Goal: Use online tool/utility: Utilize a website feature to perform a specific function

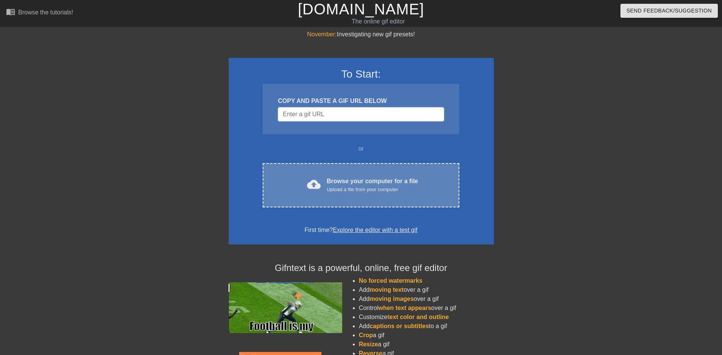
click at [345, 182] on div "Browse your computer for a file Upload a file from your computer" at bounding box center [371, 185] width 91 height 17
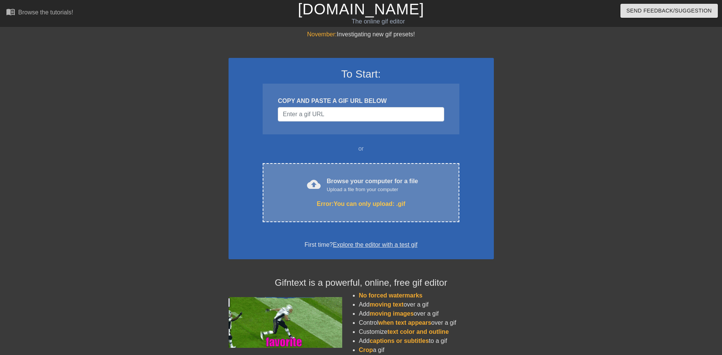
scroll to position [64, 0]
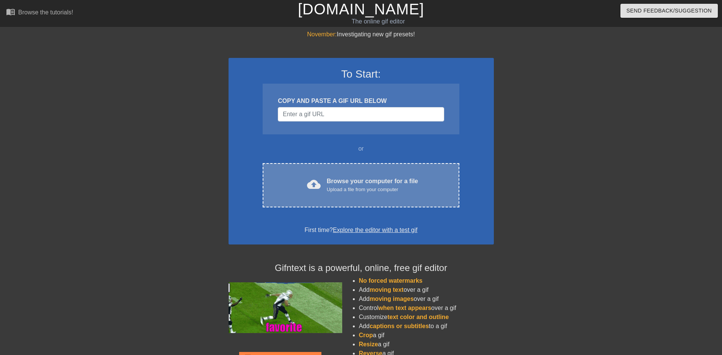
click at [337, 177] on div "Browse your computer for a file Upload a file from your computer" at bounding box center [371, 185] width 91 height 17
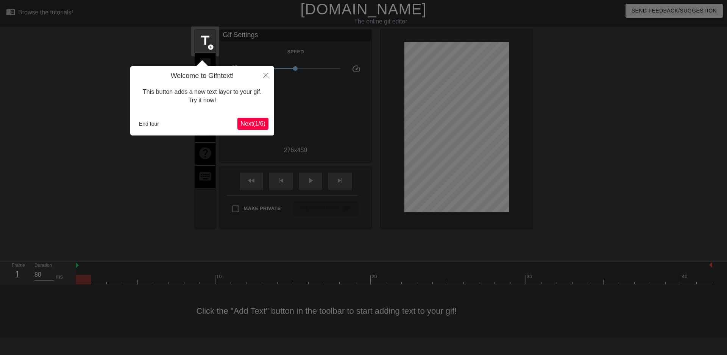
click at [251, 120] on span "Next ( 1 / 6 )" at bounding box center [253, 123] width 25 height 6
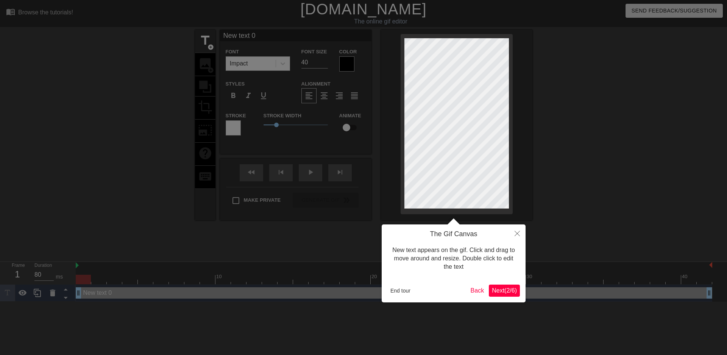
click at [511, 290] on span "Next ( 2 / 6 )" at bounding box center [504, 290] width 25 height 6
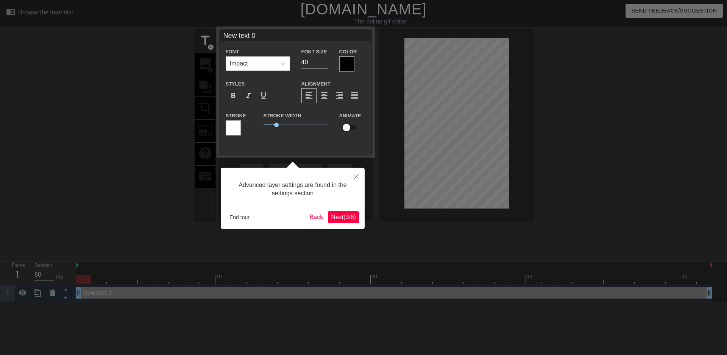
click at [344, 219] on span "Next ( 3 / 6 )" at bounding box center [343, 217] width 25 height 6
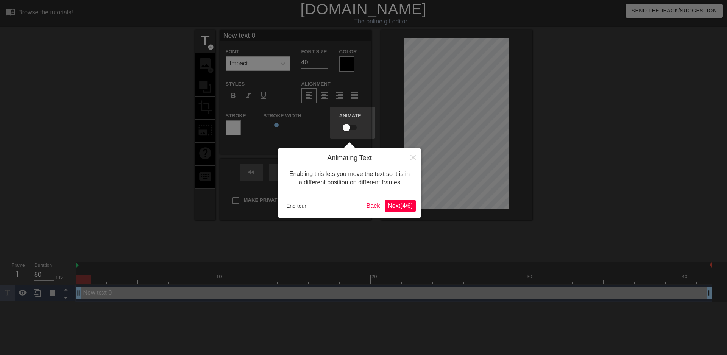
click at [405, 205] on span "Next ( 4 / 6 )" at bounding box center [400, 206] width 25 height 6
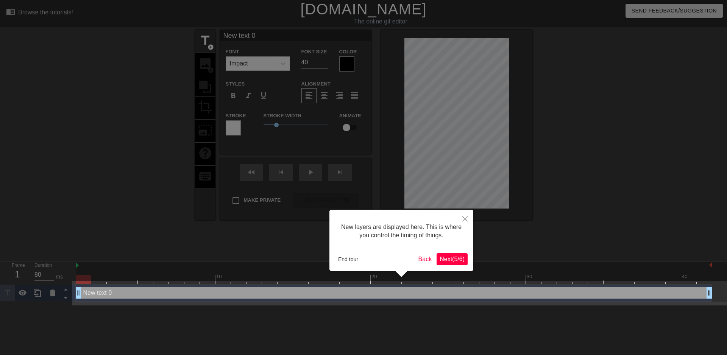
click at [457, 262] on span "Next ( 5 / 6 )" at bounding box center [452, 259] width 25 height 6
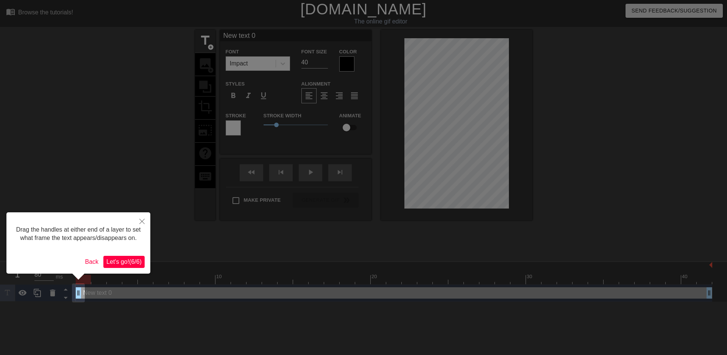
click at [129, 261] on span "Let's go! ( 6 / 6 )" at bounding box center [123, 262] width 35 height 6
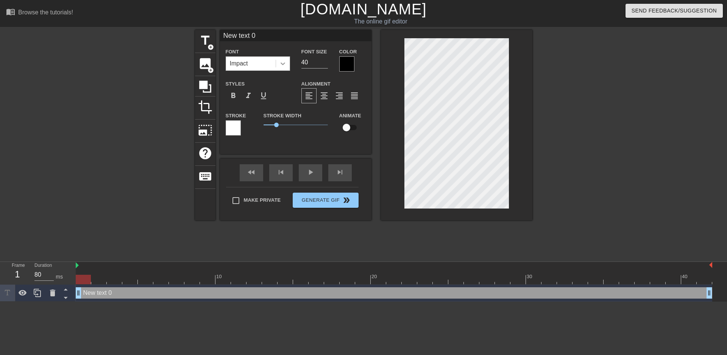
click at [281, 63] on icon at bounding box center [283, 64] width 8 height 8
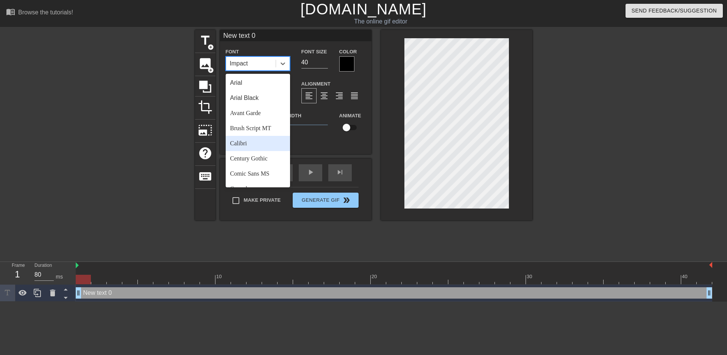
click at [256, 148] on div "Calibri" at bounding box center [258, 143] width 64 height 15
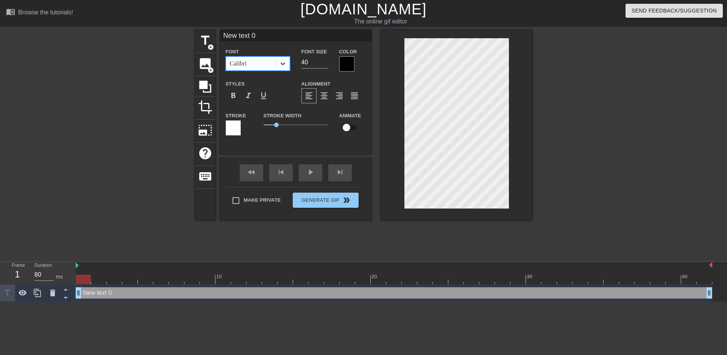
click at [279, 64] on icon at bounding box center [283, 64] width 8 height 8
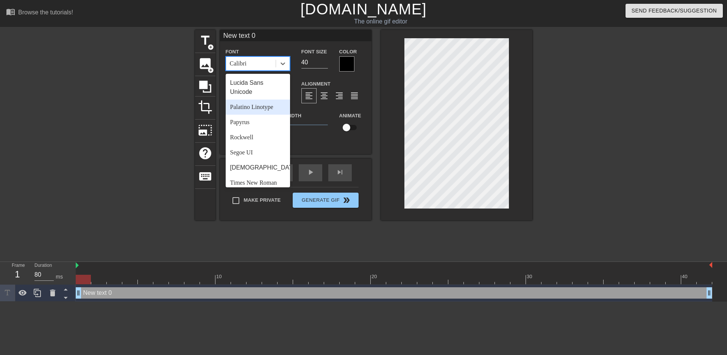
scroll to position [271, 0]
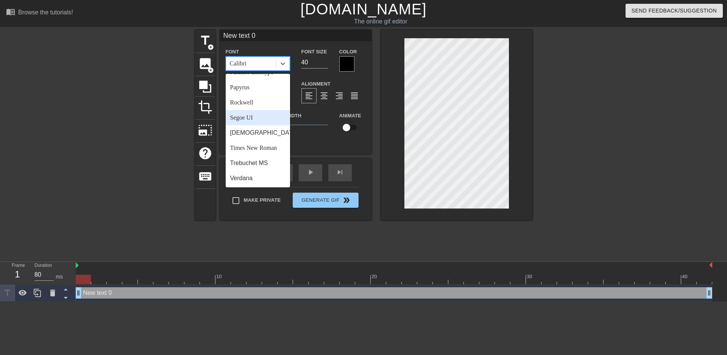
click at [257, 119] on div "Segoe UI" at bounding box center [258, 117] width 64 height 15
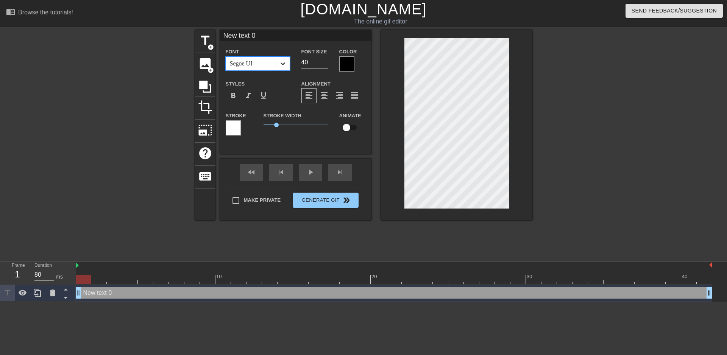
click at [278, 64] on div at bounding box center [283, 64] width 14 height 14
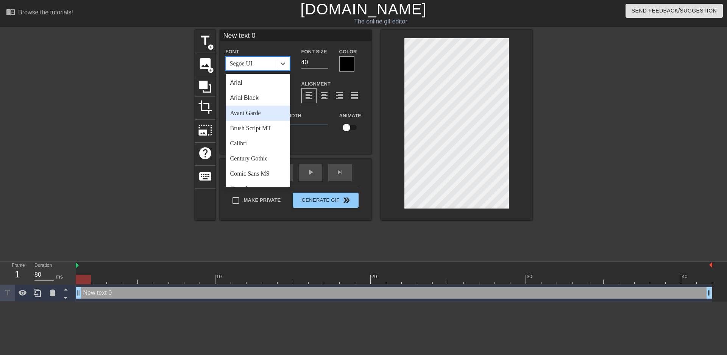
click at [258, 110] on div "Avant Garde" at bounding box center [258, 113] width 64 height 15
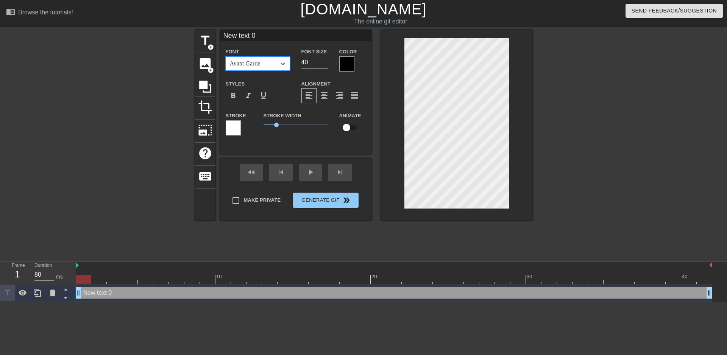
click at [230, 128] on div at bounding box center [233, 127] width 15 height 15
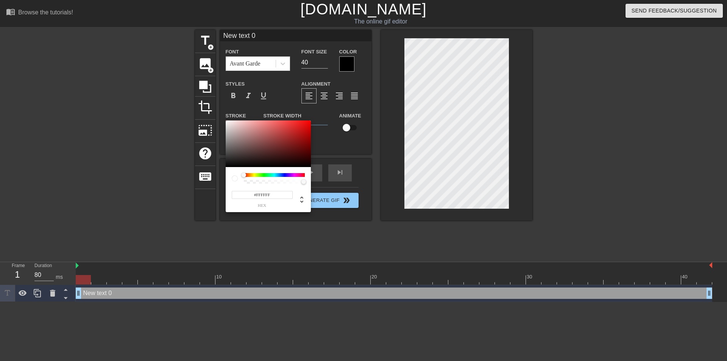
type input "255"
type input "0"
drag, startPoint x: 305, startPoint y: 182, endPoint x: 244, endPoint y: 184, distance: 60.3
click at [244, 184] on div at bounding box center [245, 182] width 5 height 5
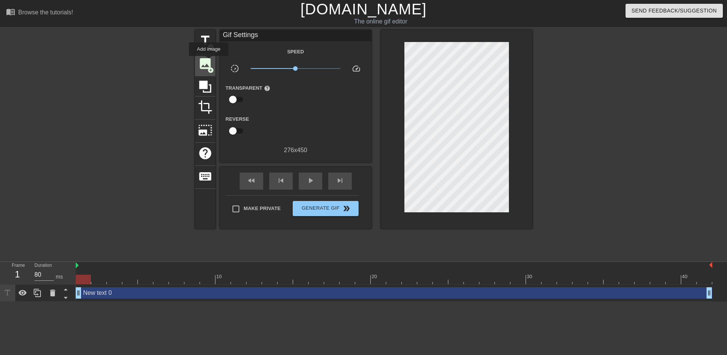
click at [205, 57] on span "image" at bounding box center [205, 63] width 14 height 14
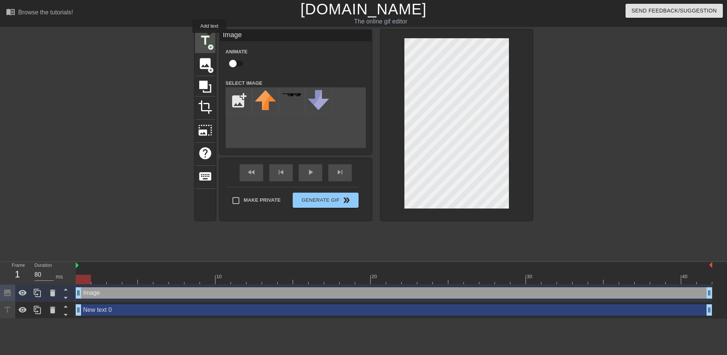
click at [209, 38] on span "title" at bounding box center [205, 40] width 14 height 14
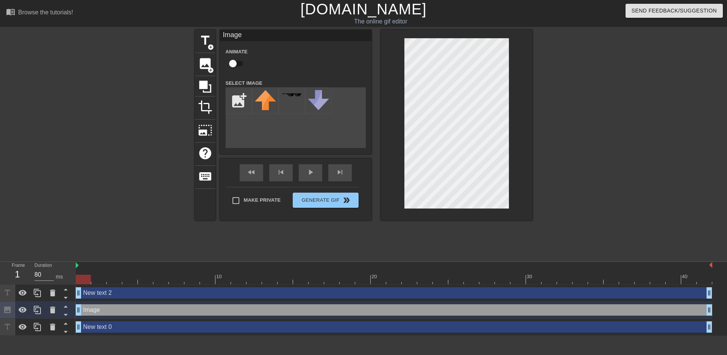
click at [345, 31] on div "title add_circle image add_circle crop photo_size_select_large help keyboard Im…" at bounding box center [363, 125] width 337 height 191
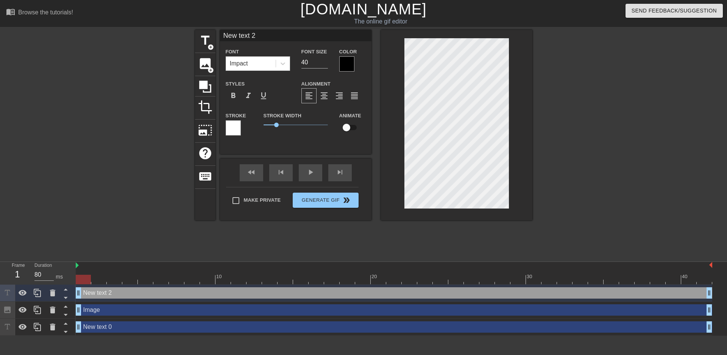
click at [253, 111] on div "title add_circle image add_circle crop photo_size_select_large help keyboard Ne…" at bounding box center [363, 125] width 337 height 191
type input "New text 0"
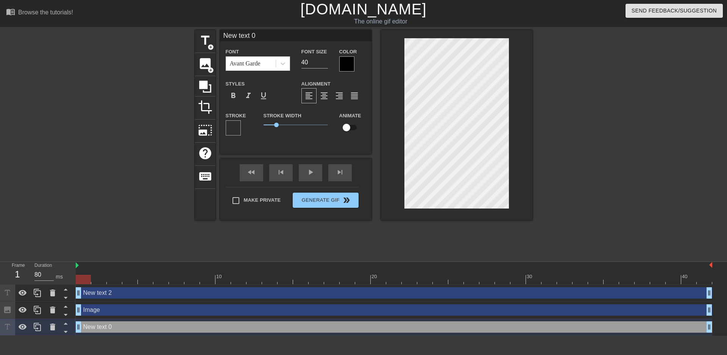
click at [351, 129] on input "checkbox" at bounding box center [346, 127] width 43 height 14
checkbox input "true"
type input "New text"
type textarea "New text"
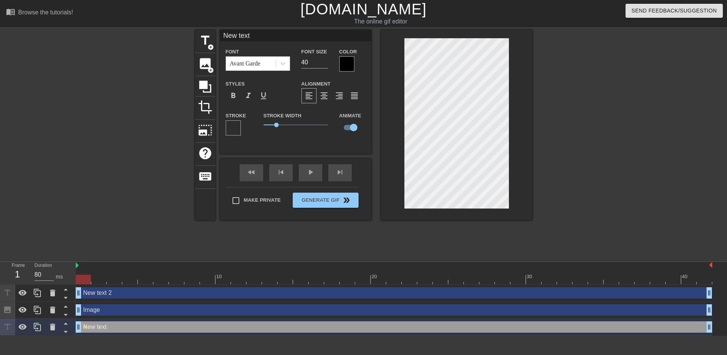
type input "New text"
type textarea "New text"
type input "New tex"
type textarea "New tex"
type input "New te"
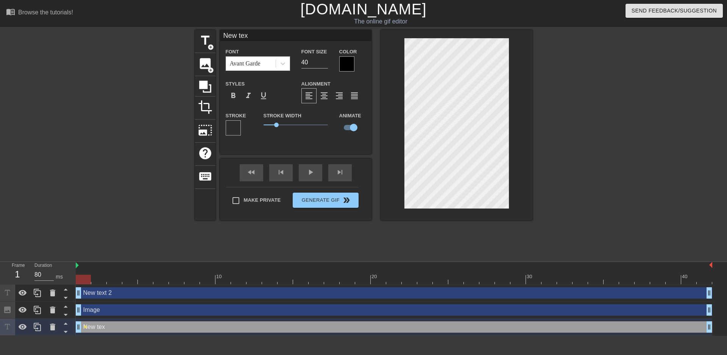
type textarea "New te"
type input "New t"
type textarea "New t"
type input "New"
type textarea "New"
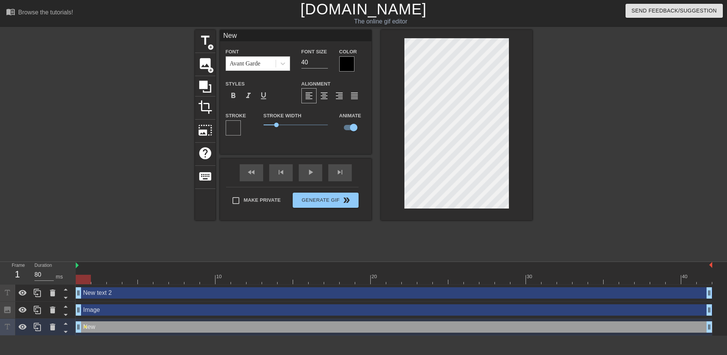
type input "New"
type textarea "New"
type input "Ne"
type textarea "Ne"
type input "N"
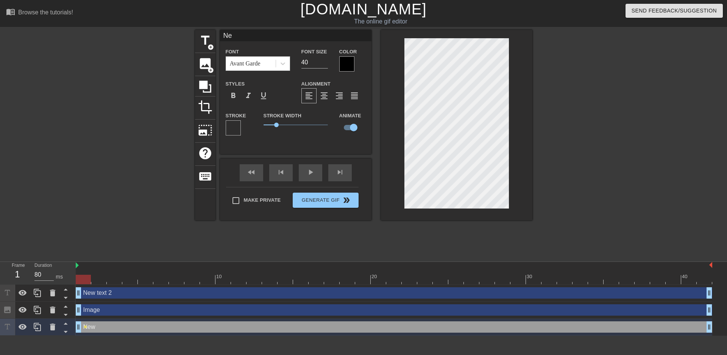
type textarea "N"
type input "D"
type textarea "D"
type input "Dr"
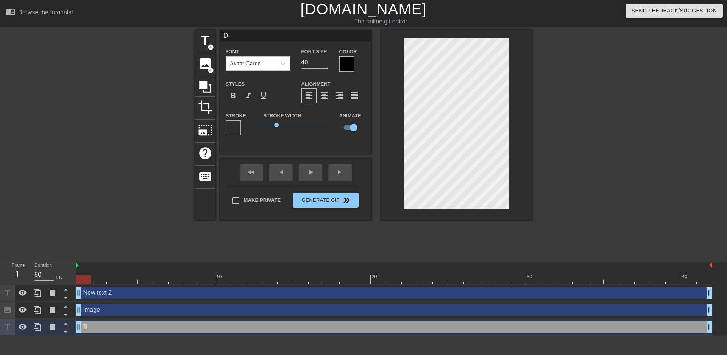
type textarea "Dr"
type input "Dre"
type textarea "Dre"
type input "Drea"
type textarea "Drea"
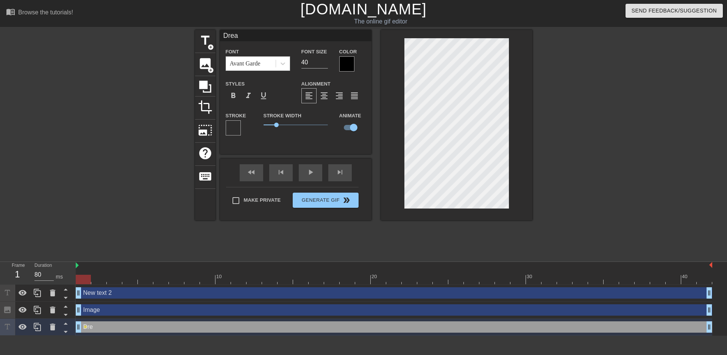
scroll to position [1, 1]
type input "Dream"
type textarea "Dream"
click at [548, 164] on div at bounding box center [599, 143] width 114 height 227
click at [525, 156] on div at bounding box center [457, 125] width 152 height 191
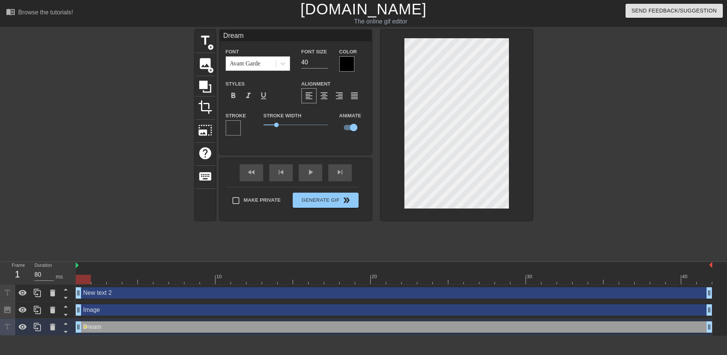
click at [519, 150] on div at bounding box center [457, 125] width 152 height 191
click at [535, 150] on div "title add_circle image add_circle crop photo_size_select_large help keyboard Dr…" at bounding box center [363, 143] width 727 height 227
drag, startPoint x: 77, startPoint y: 265, endPoint x: 85, endPoint y: 265, distance: 7.6
click at [200, 44] on span "title" at bounding box center [205, 40] width 14 height 14
type input "New text 3"
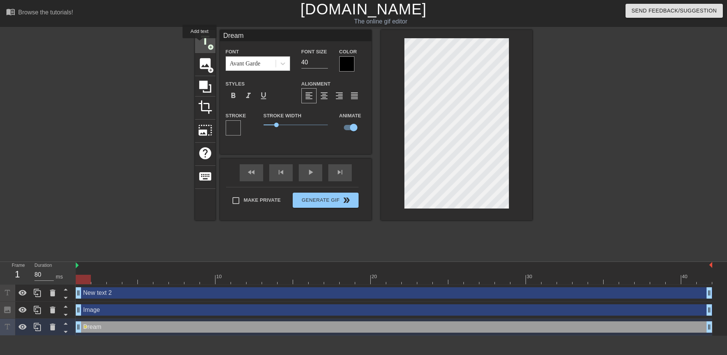
checkbox input "false"
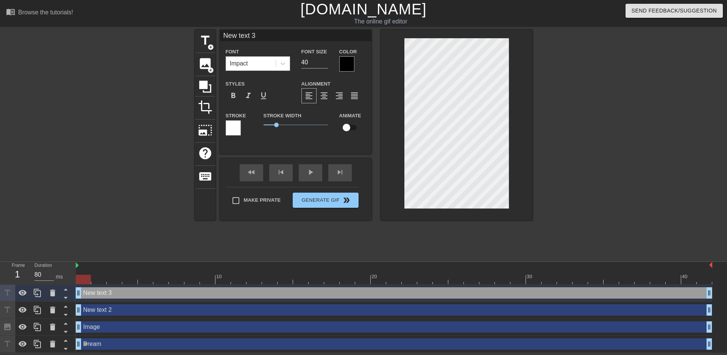
scroll to position [1, 2]
click at [401, 122] on div at bounding box center [457, 125] width 152 height 191
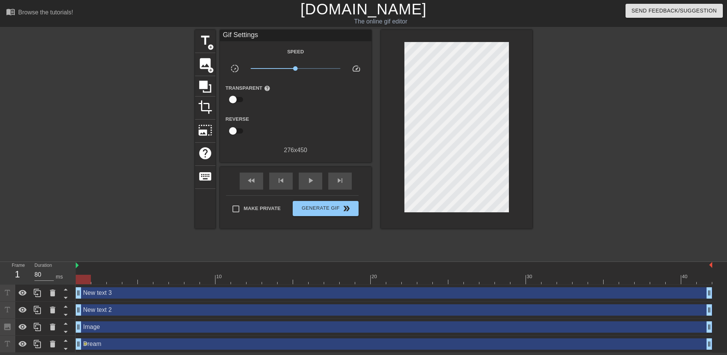
click at [581, 141] on div at bounding box center [599, 143] width 114 height 227
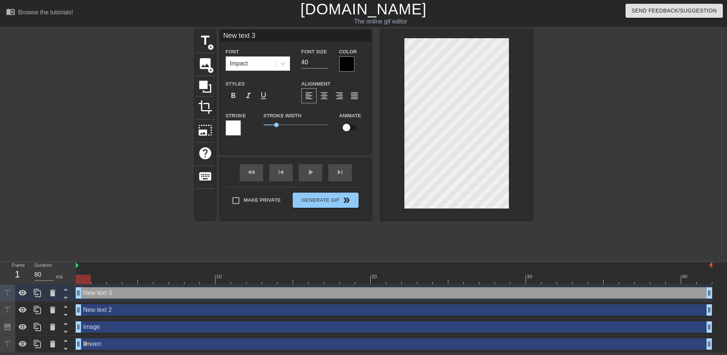
click at [301, 101] on div "title add_circle image add_circle crop photo_size_select_large help keyboard Ne…" at bounding box center [363, 125] width 337 height 191
click at [122, 330] on div "Image drag_handle drag_handle" at bounding box center [394, 327] width 637 height 11
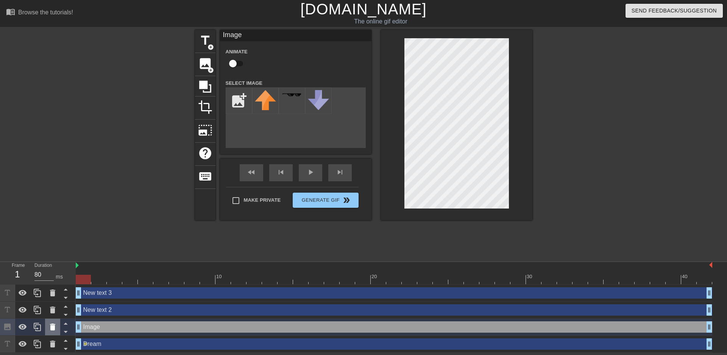
click at [53, 326] on icon at bounding box center [52, 327] width 5 height 7
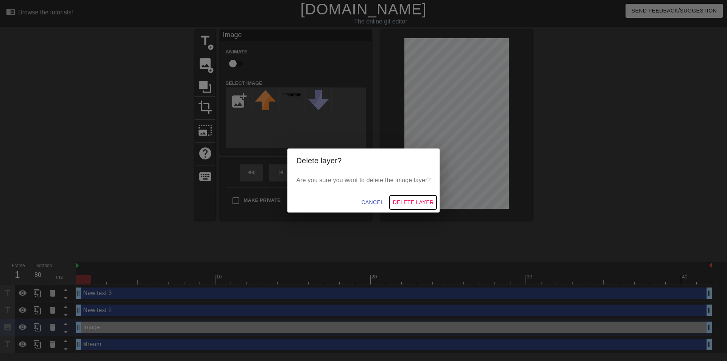
click at [422, 200] on span "Delete Layer" at bounding box center [413, 202] width 41 height 9
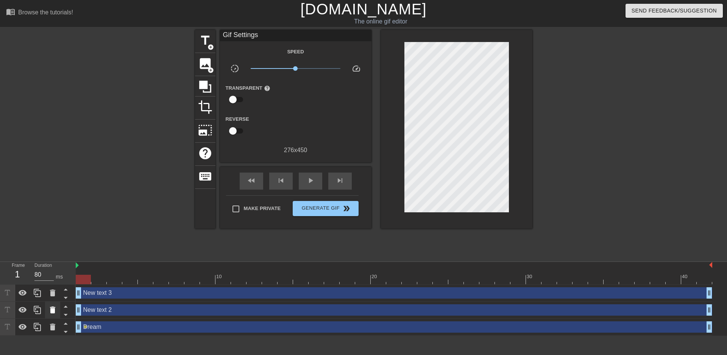
click at [54, 308] on icon at bounding box center [52, 310] width 5 height 7
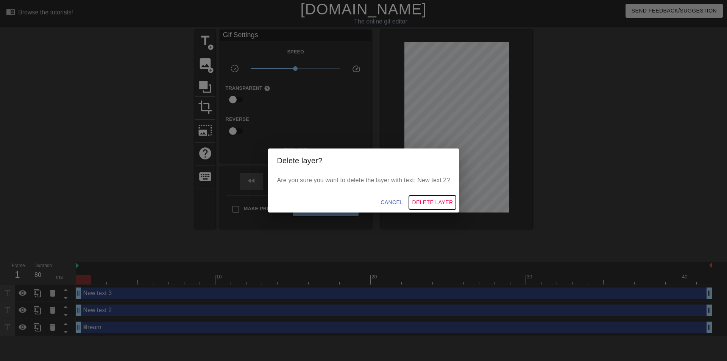
click at [439, 203] on span "Delete Layer" at bounding box center [432, 202] width 41 height 9
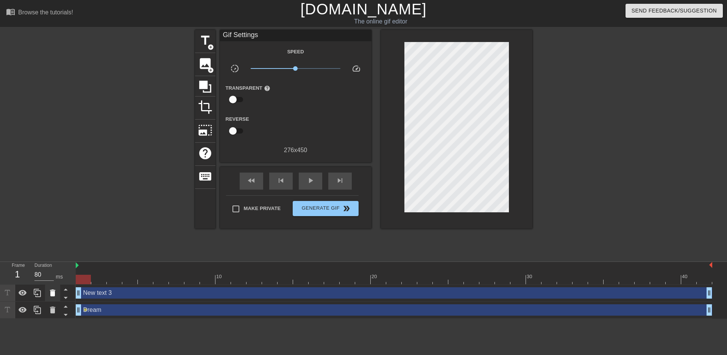
click at [52, 293] on icon at bounding box center [52, 293] width 5 height 7
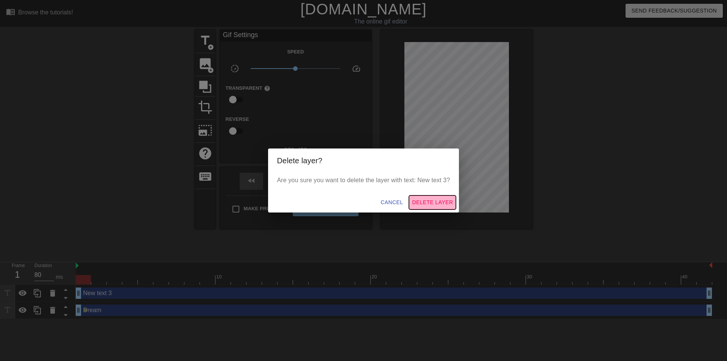
click at [434, 200] on span "Delete Layer" at bounding box center [432, 202] width 41 height 9
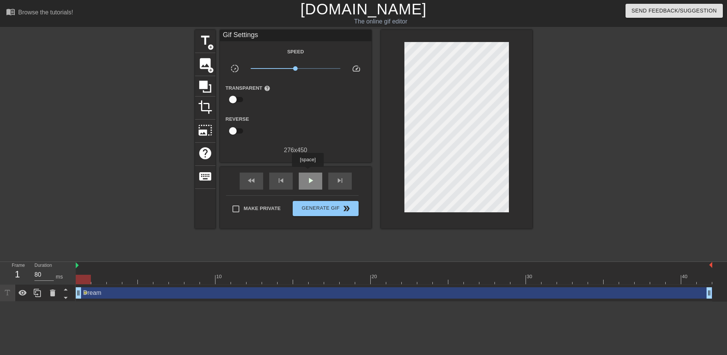
click at [308, 173] on div "play_arrow" at bounding box center [310, 181] width 23 height 17
click at [310, 173] on div "pause" at bounding box center [310, 181] width 23 height 17
click at [208, 64] on span "image" at bounding box center [205, 63] width 14 height 14
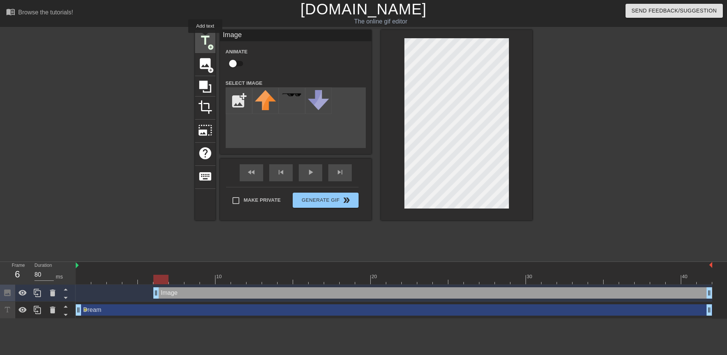
click at [205, 38] on span "title" at bounding box center [205, 40] width 14 height 14
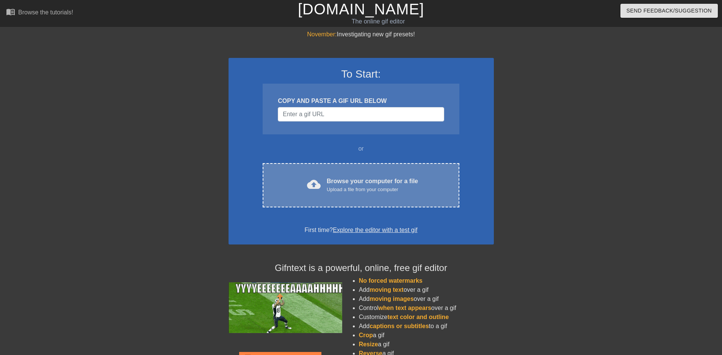
click at [320, 185] on span "cloud_upload" at bounding box center [314, 185] width 14 height 14
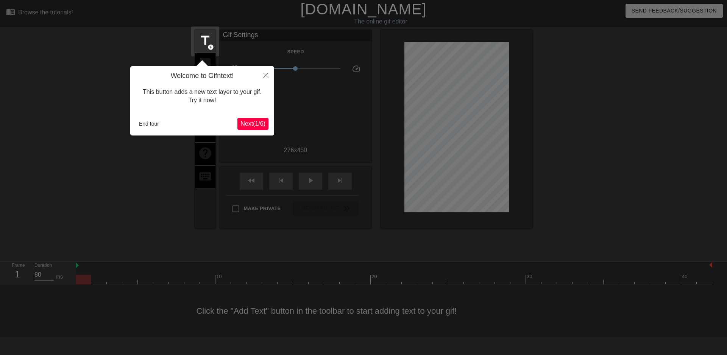
click at [257, 123] on span "Next ( 1 / 6 )" at bounding box center [253, 123] width 25 height 6
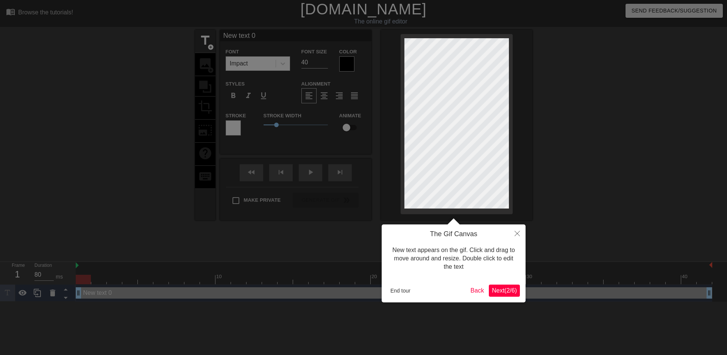
click at [507, 295] on button "Next ( 2 / 6 )" at bounding box center [504, 291] width 31 height 12
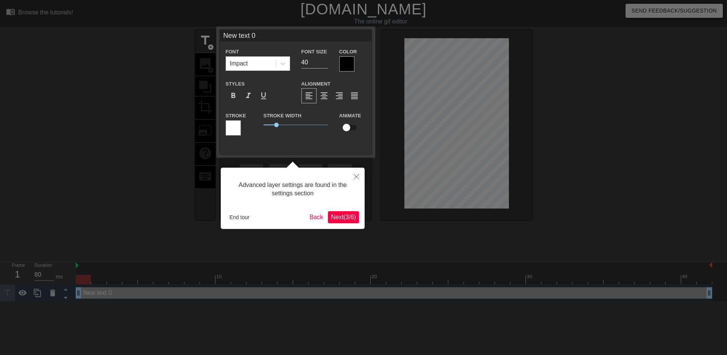
click at [338, 222] on button "Next ( 3 / 6 )" at bounding box center [343, 217] width 31 height 12
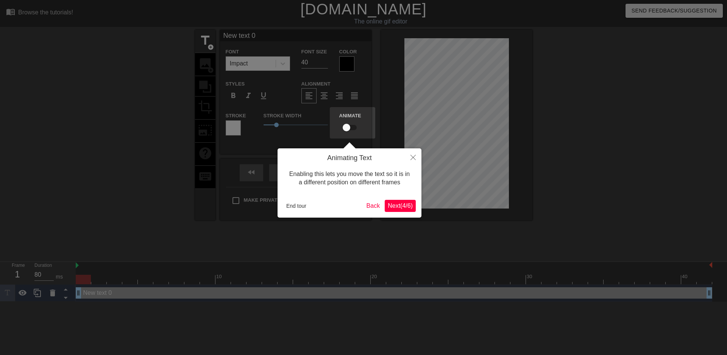
click at [395, 206] on span "Next ( 4 / 6 )" at bounding box center [400, 206] width 25 height 6
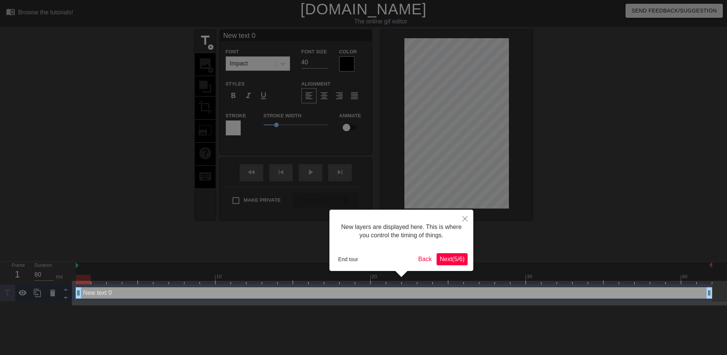
click at [452, 256] on span "Next ( 5 / 6 )" at bounding box center [452, 259] width 25 height 6
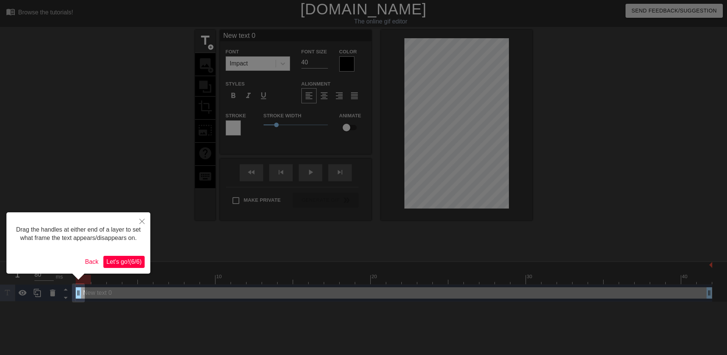
click at [130, 260] on span "Let's go! ( 6 / 6 )" at bounding box center [123, 262] width 35 height 6
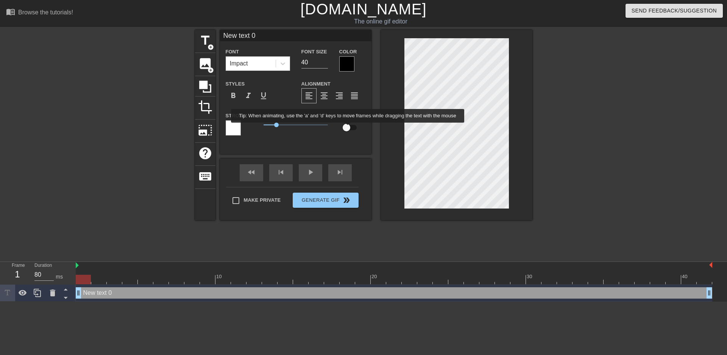
click at [348, 129] on input "checkbox" at bounding box center [346, 127] width 43 height 14
checkbox input "true"
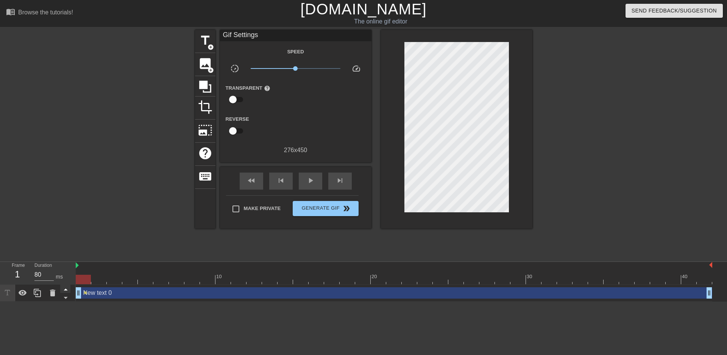
drag, startPoint x: 79, startPoint y: 293, endPoint x: 66, endPoint y: 292, distance: 12.9
click at [66, 292] on div "Frame 1 Duration 80 ms 10 20 30 40 New text 0 drag_handle drag_handle lens" at bounding box center [363, 282] width 727 height 40
click at [311, 178] on span "play_arrow" at bounding box center [310, 180] width 9 height 9
drag, startPoint x: 106, startPoint y: 294, endPoint x: 116, endPoint y: 294, distance: 10.6
click at [116, 294] on div "New text 0 drag_handle drag_handle" at bounding box center [394, 292] width 637 height 11
